Goal: Transaction & Acquisition: Purchase product/service

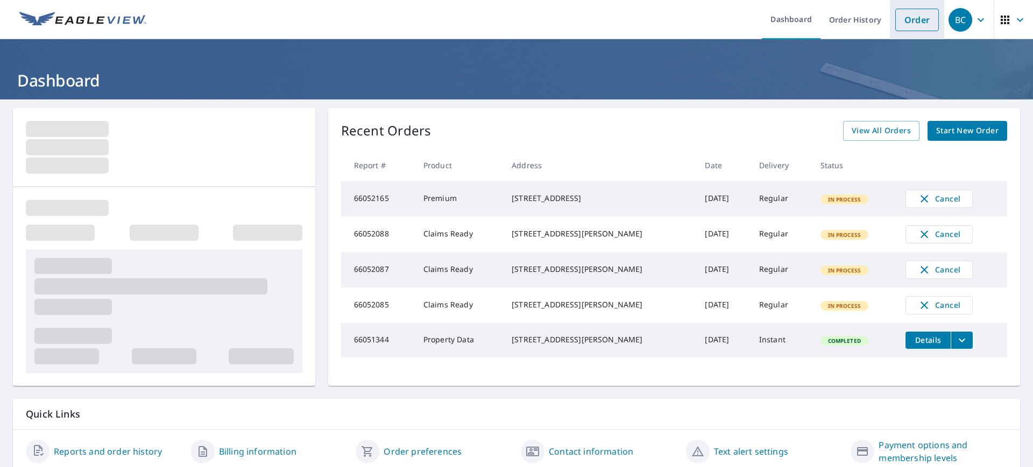
click at [919, 10] on link "Order" at bounding box center [917, 20] width 44 height 23
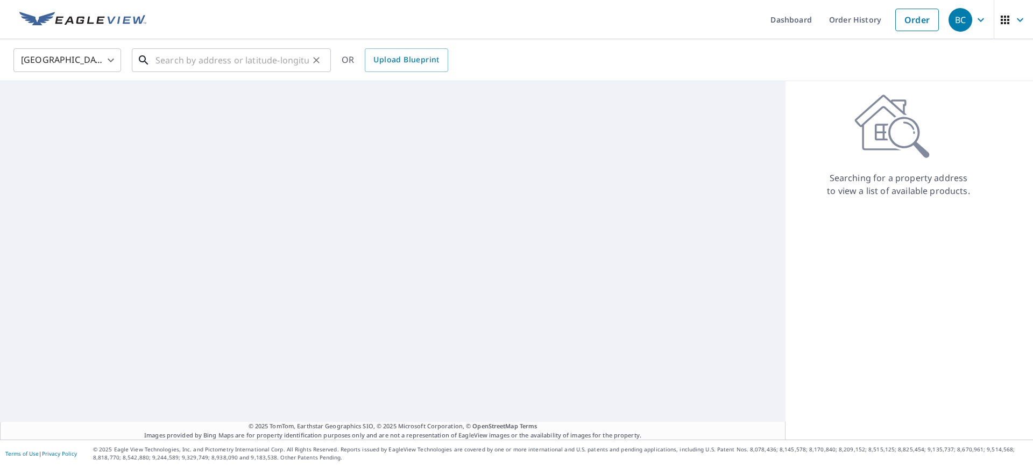
click at [262, 60] on input "text" at bounding box center [231, 60] width 153 height 30
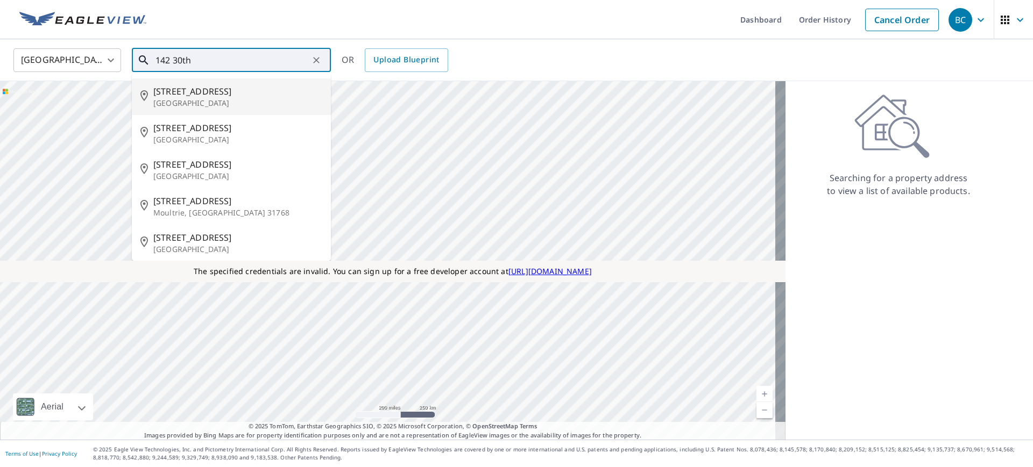
click at [190, 93] on span "[STREET_ADDRESS]" at bounding box center [237, 91] width 169 height 13
type input "[STREET_ADDRESS][PERSON_NAME]"
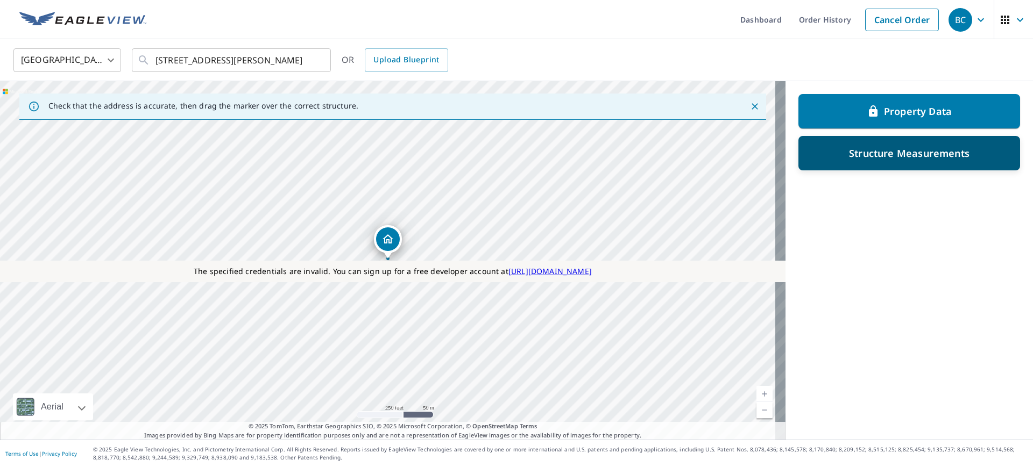
click at [879, 164] on div "Structure Measurements" at bounding box center [909, 153] width 222 height 34
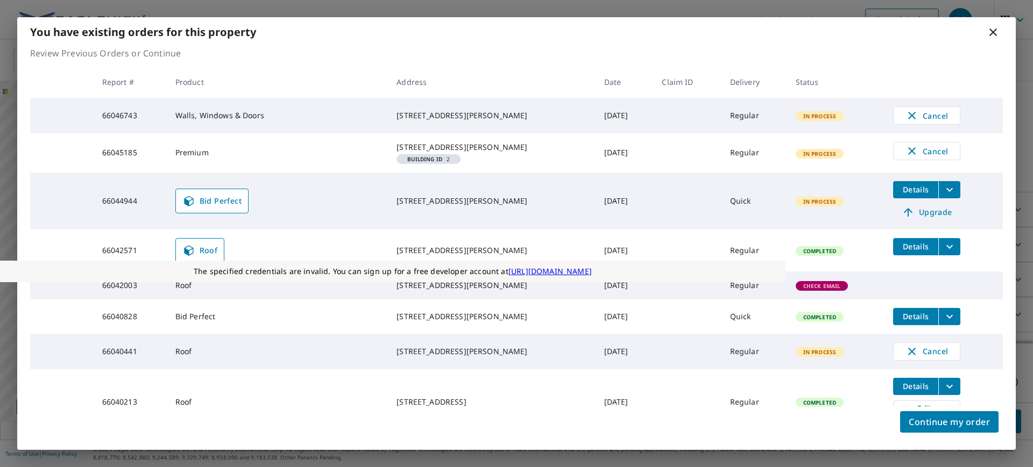
click at [992, 37] on icon at bounding box center [992, 32] width 13 height 13
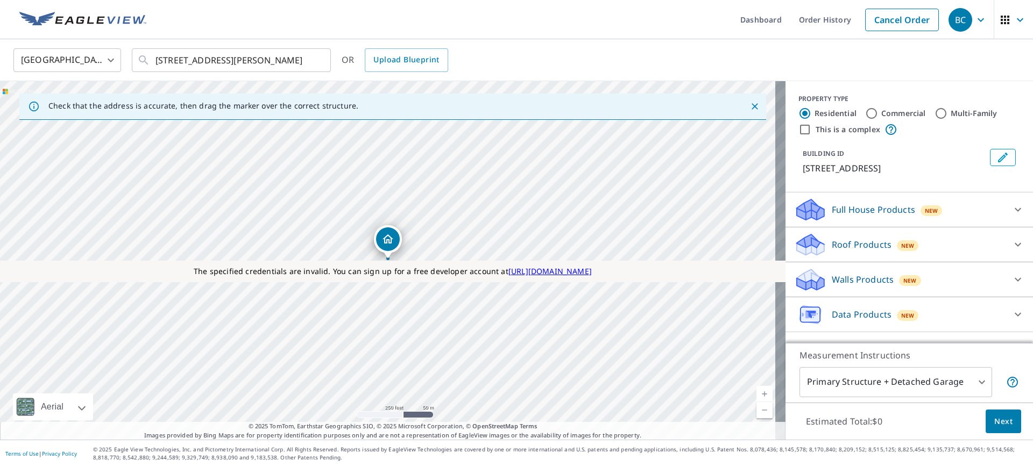
click at [865, 110] on input "Commercial" at bounding box center [871, 113] width 13 height 13
radio input "true"
type input "4"
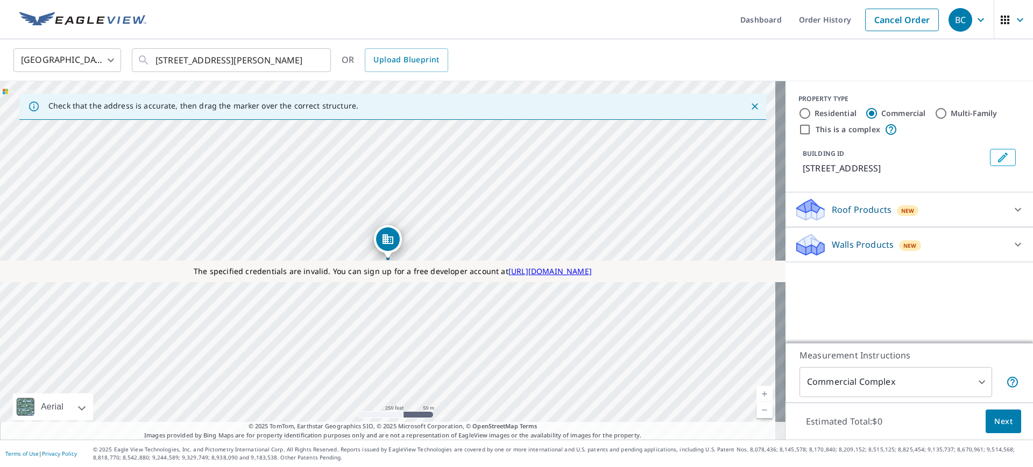
click at [833, 252] on div "Walls Products New" at bounding box center [899, 244] width 211 height 25
click at [891, 368] on body "BC BC Dashboard Order History Cancel Order [DEMOGRAPHIC_DATA][GEOGRAPHIC_DATA] …" at bounding box center [516, 233] width 1033 height 467
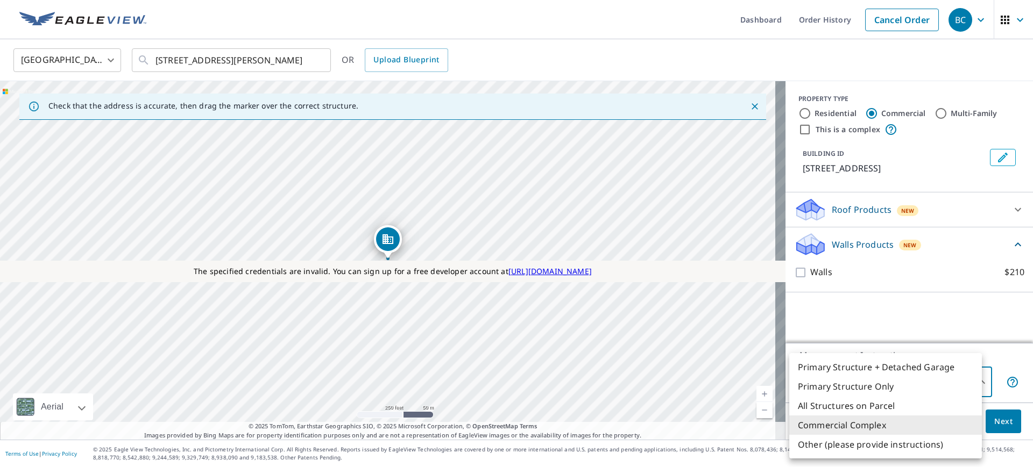
click at [899, 323] on div at bounding box center [516, 233] width 1033 height 467
click at [947, 390] on body "BC BC Dashboard Order History Cancel Order [DEMOGRAPHIC_DATA][GEOGRAPHIC_DATA] …" at bounding box center [516, 233] width 1033 height 467
click at [891, 324] on div at bounding box center [516, 233] width 1033 height 467
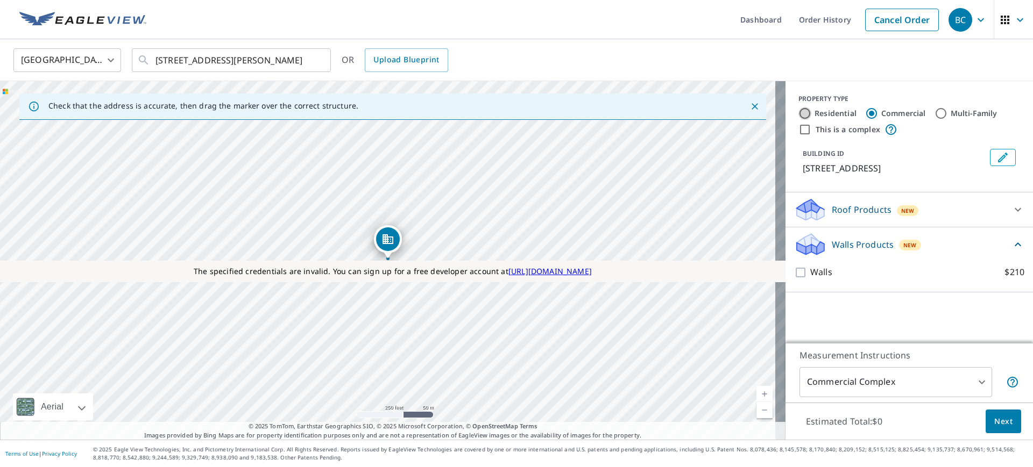
click at [798, 110] on input "Residential" at bounding box center [804, 113] width 13 height 13
radio input "true"
type input "1"
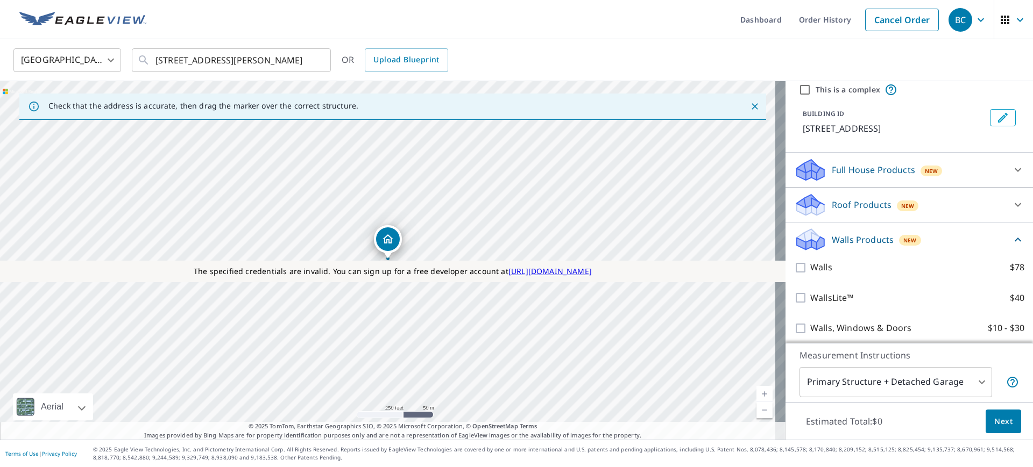
scroll to position [40, 0]
click at [849, 205] on p "Roof Products" at bounding box center [862, 204] width 60 height 13
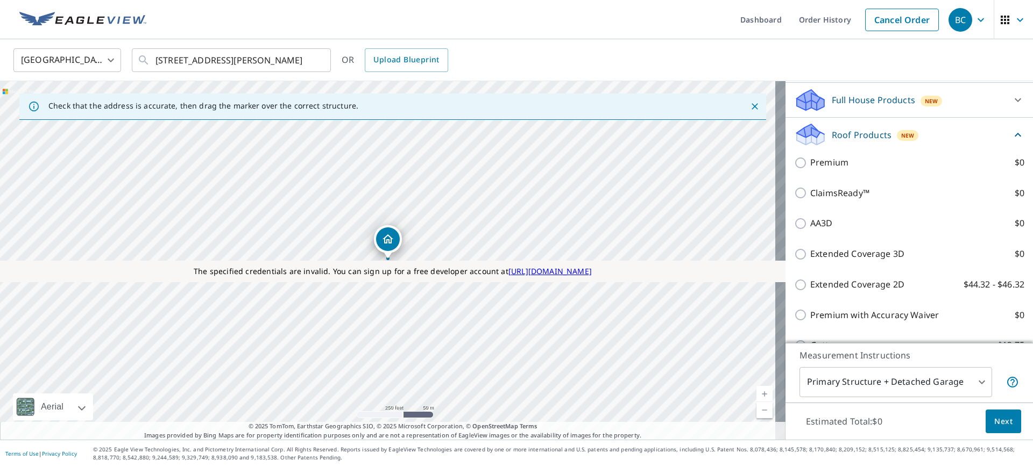
scroll to position [0, 0]
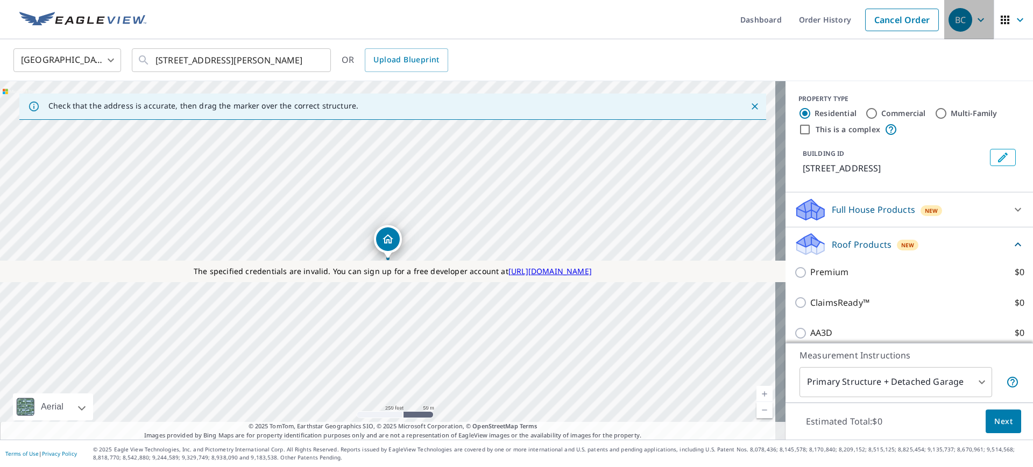
click at [974, 20] on icon "button" at bounding box center [980, 19] width 13 height 13
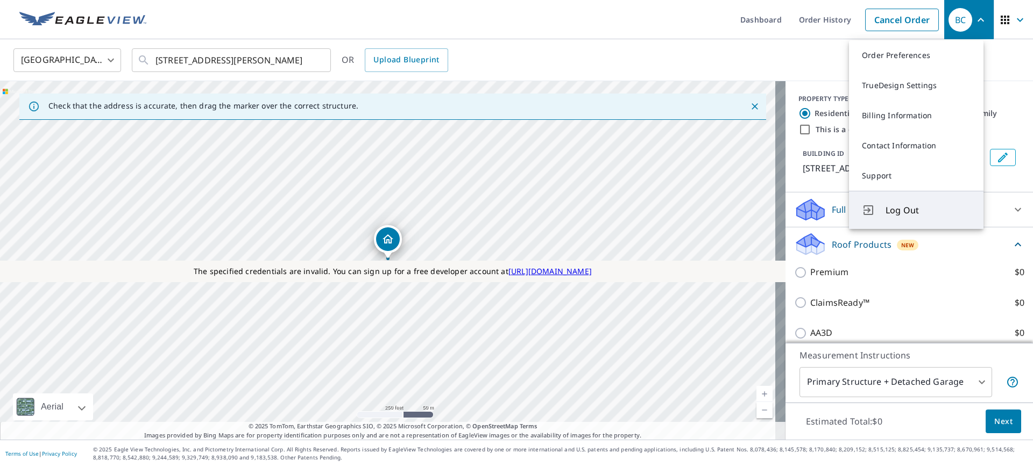
click at [901, 207] on span "Log Out" at bounding box center [927, 210] width 85 height 13
